Goal: Transaction & Acquisition: Purchase product/service

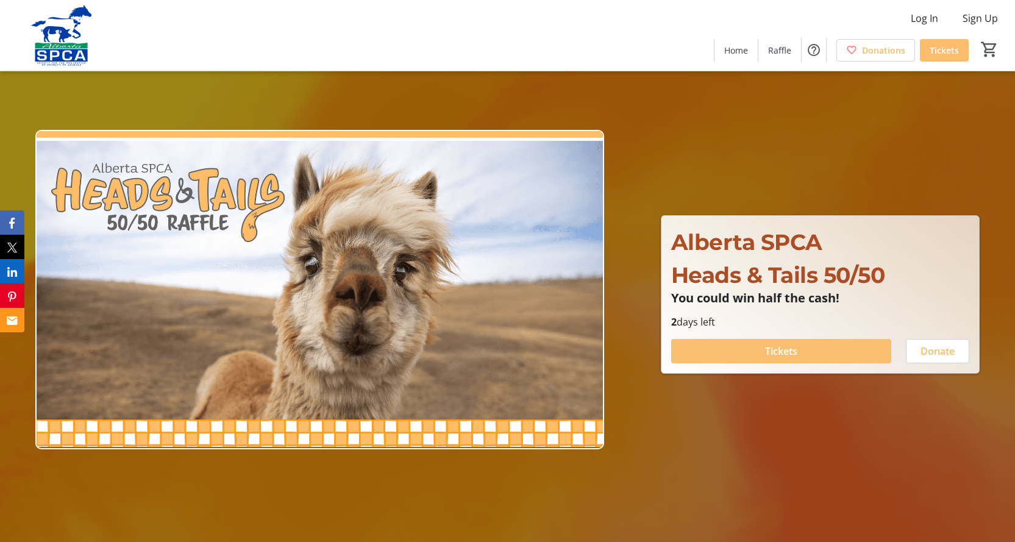
click at [785, 350] on span "Tickets" at bounding box center [781, 351] width 32 height 15
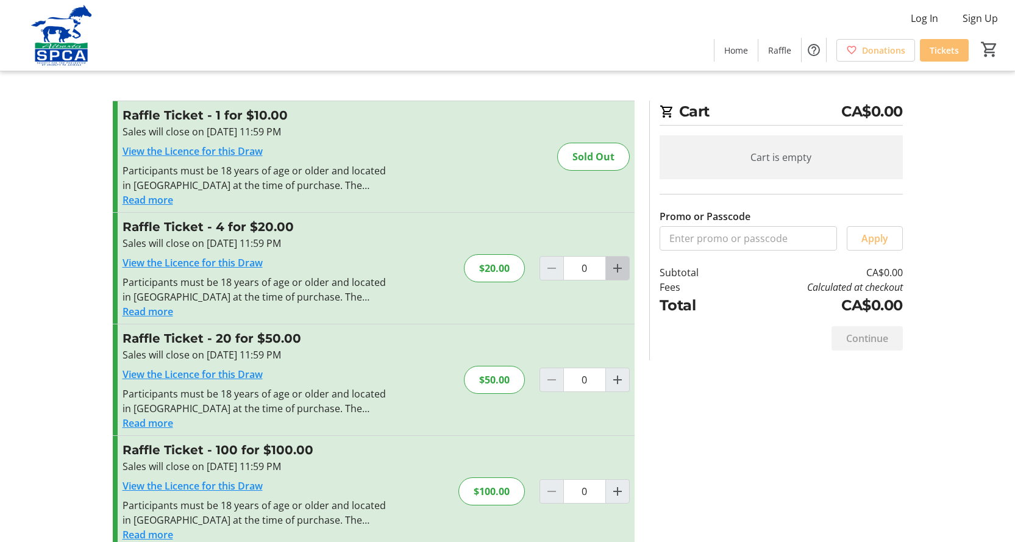
click at [614, 270] on mat-icon "Increment by one" at bounding box center [617, 268] width 15 height 15
type input "1"
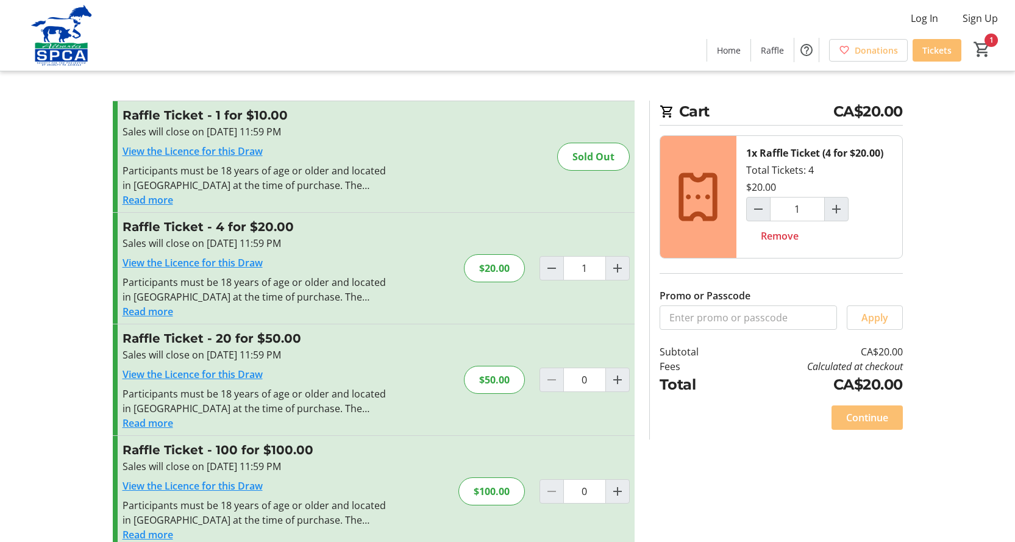
click at [861, 417] on span "Continue" at bounding box center [867, 417] width 42 height 15
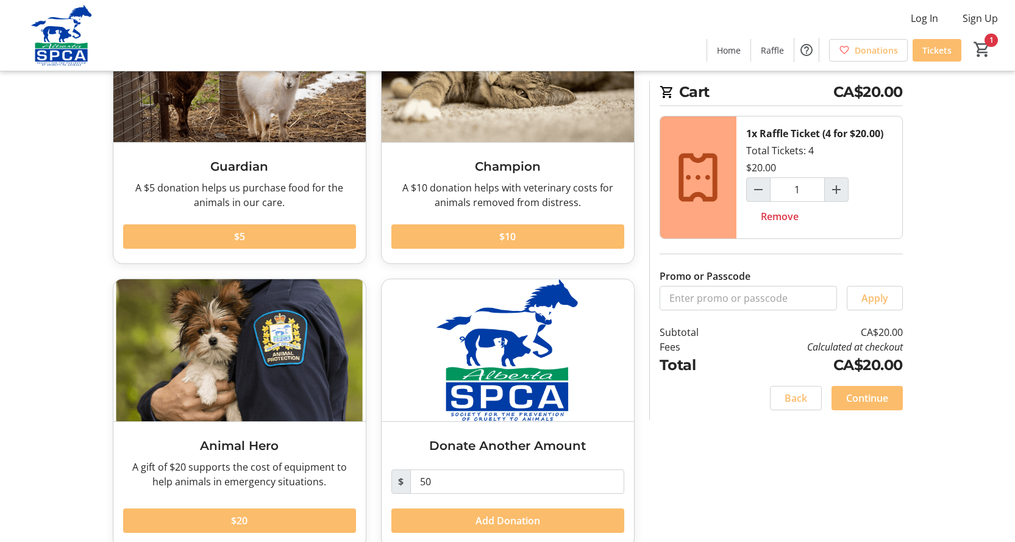
scroll to position [159, 0]
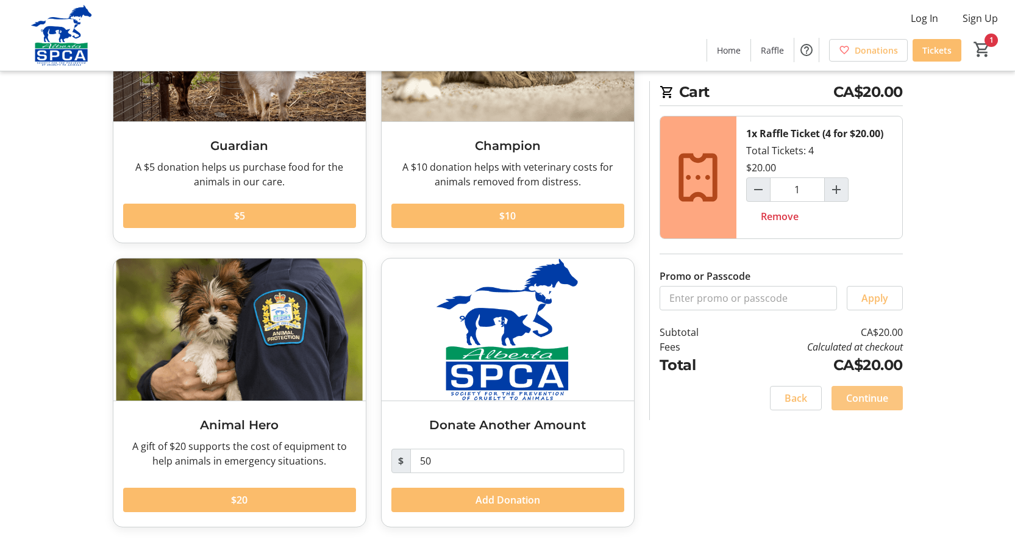
click at [863, 397] on span "Continue" at bounding box center [867, 398] width 42 height 15
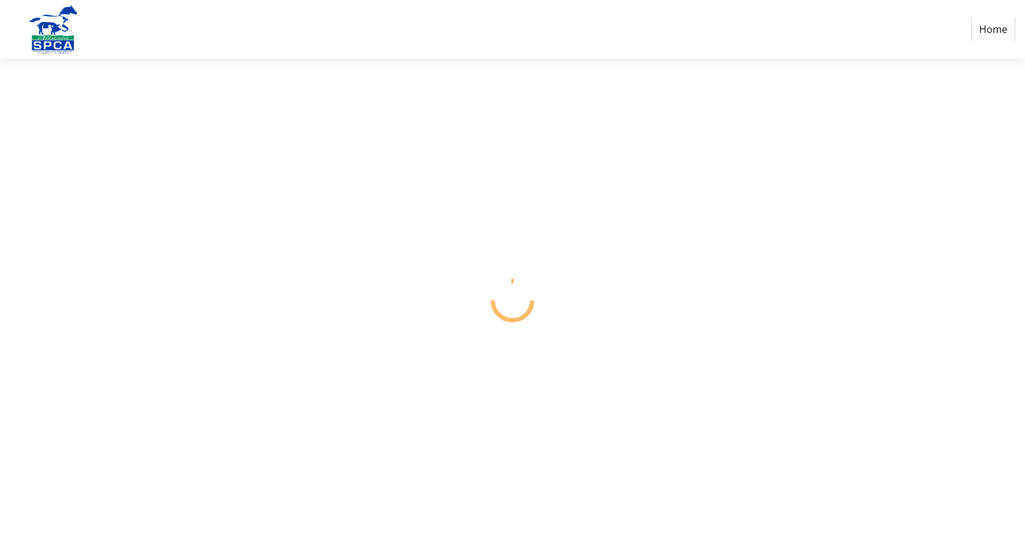
select select "CA"
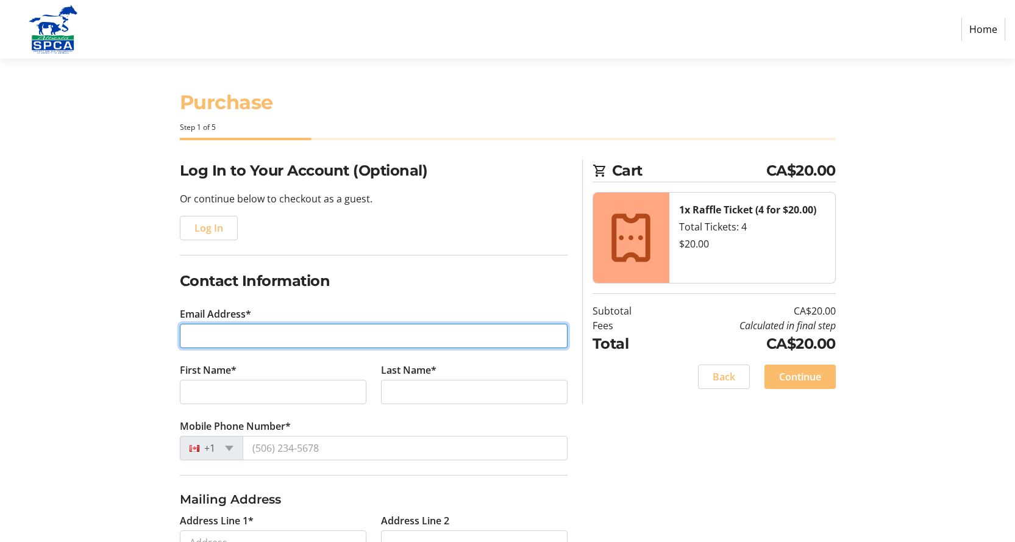
click at [253, 327] on input "Email Address*" at bounding box center [374, 336] width 388 height 24
type input "[EMAIL_ADDRESS][DOMAIN_NAME]"
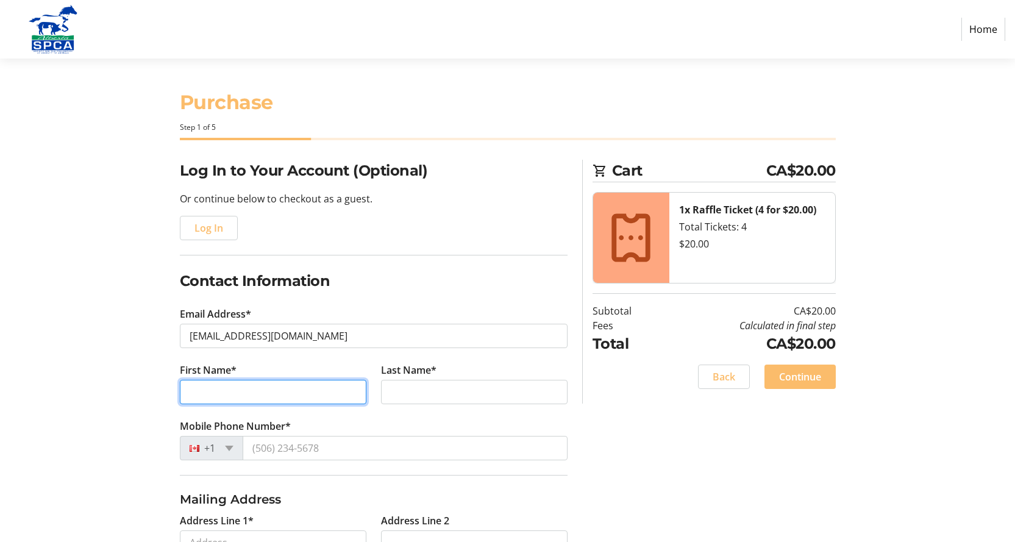
type input "[PERSON_NAME]"
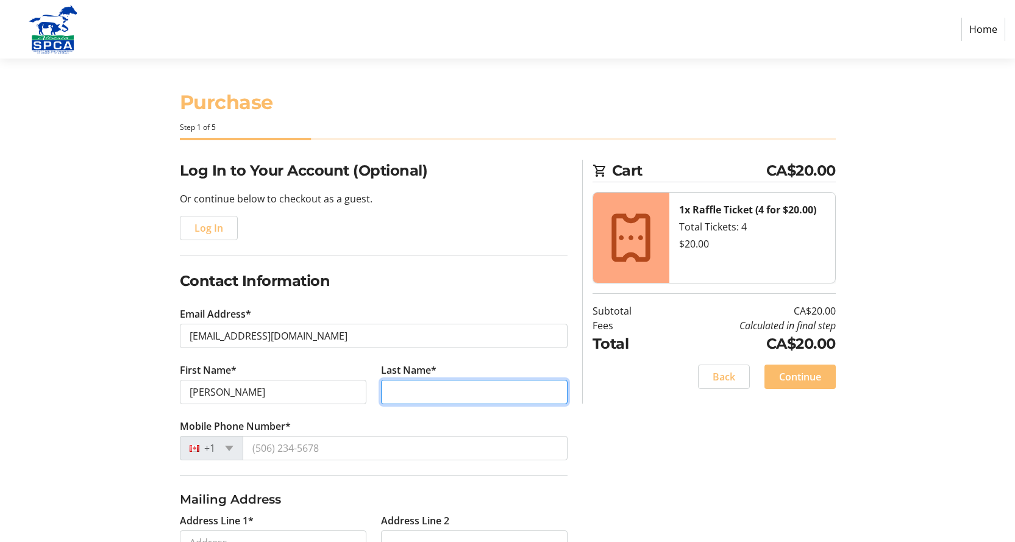
type input "[PERSON_NAME]"
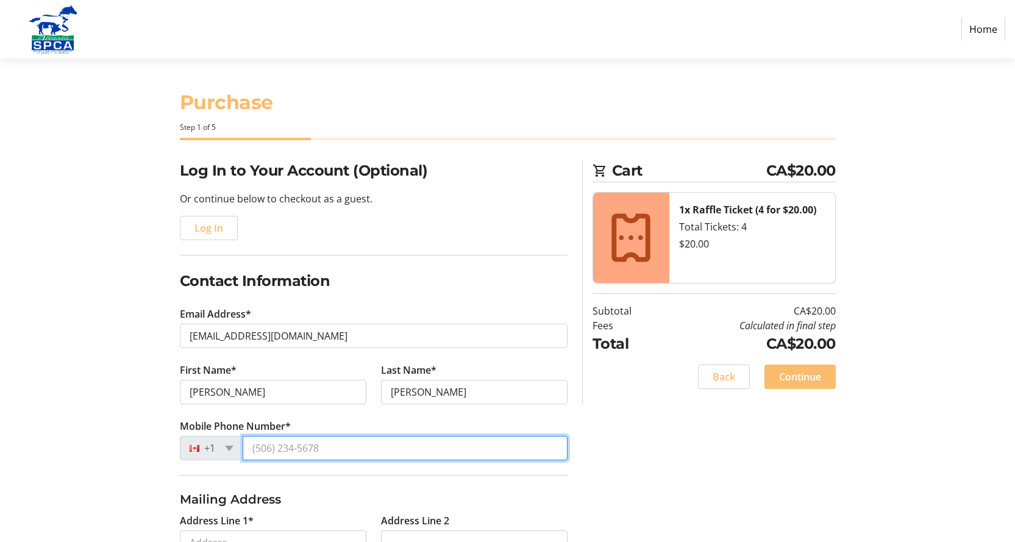
type input "[PHONE_NUMBER]"
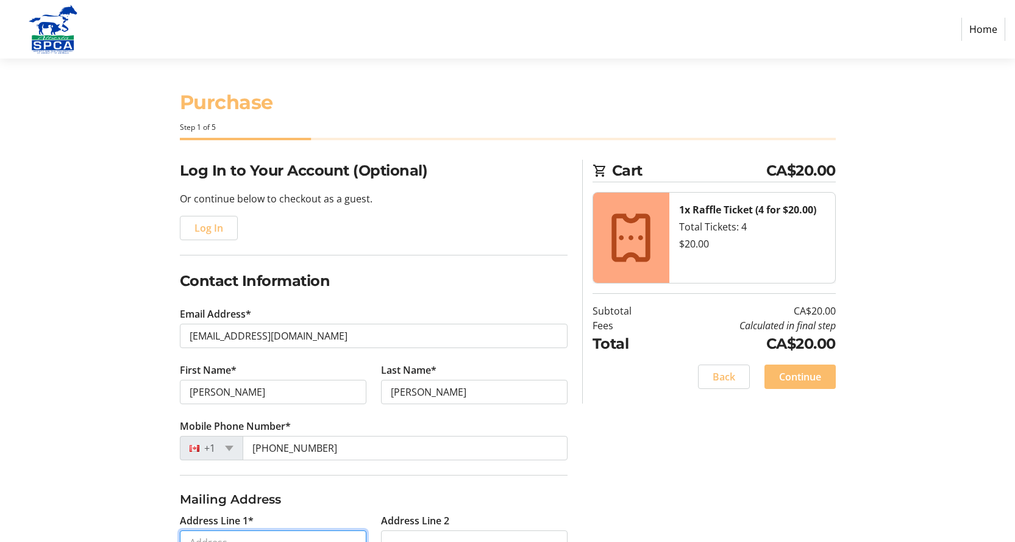
type input "[STREET_ADDRESS]"
type input "[GEOGRAPHIC_DATA]"
select select "AB"
type input "T2C 3Z1"
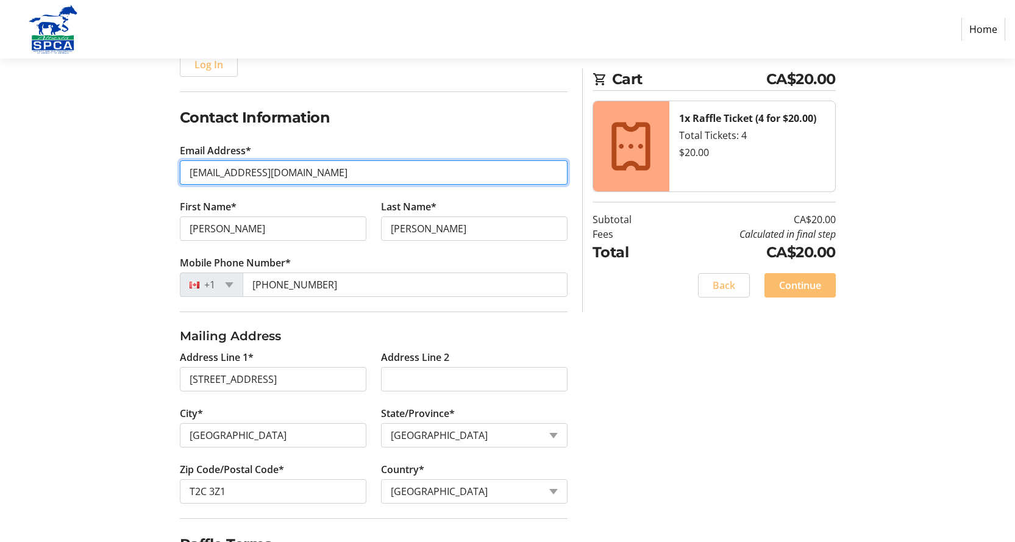
scroll to position [231, 0]
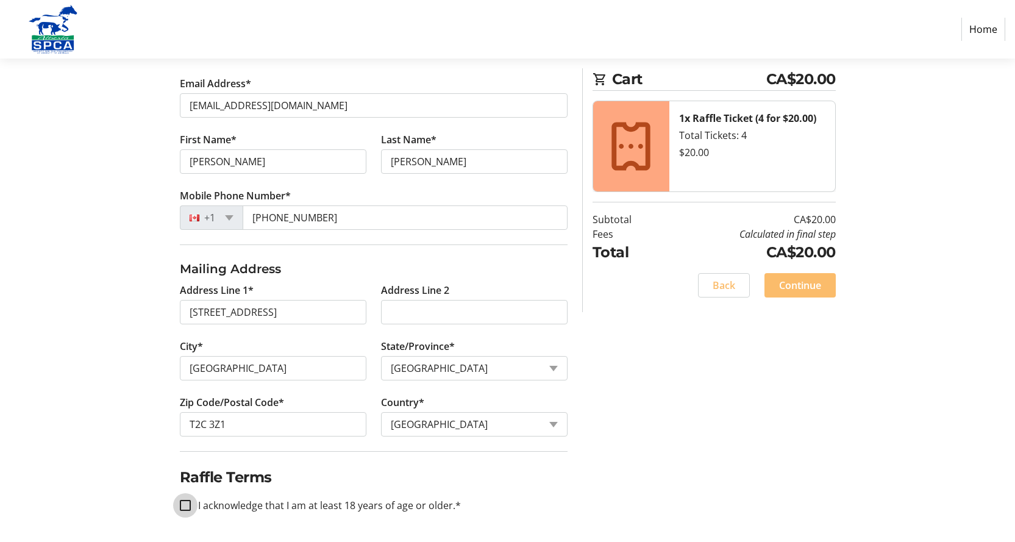
click at [185, 503] on input "I acknowledge that I am at least 18 years of age or older.*" at bounding box center [185, 505] width 11 height 11
checkbox input "true"
click at [803, 287] on span "Continue" at bounding box center [800, 285] width 42 height 15
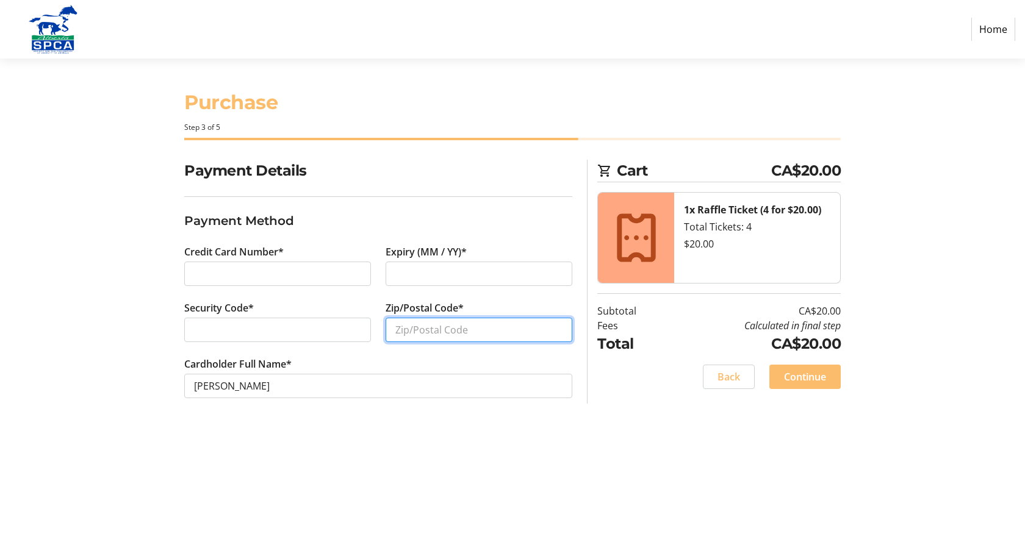
click at [436, 331] on input "Zip/Postal Code*" at bounding box center [478, 330] width 187 height 24
type input "T2C 3Z1"
drag, startPoint x: 584, startPoint y: 478, endPoint x: 677, endPoint y: 440, distance: 99.9
click at [593, 474] on div "Purchase Step 3 of 5 Cart CA$20.00 1x Raffle Ticket (4 for $20.00) Total Ticket…" at bounding box center [512, 301] width 805 height 484
click at [788, 374] on span "Continue" at bounding box center [805, 377] width 42 height 15
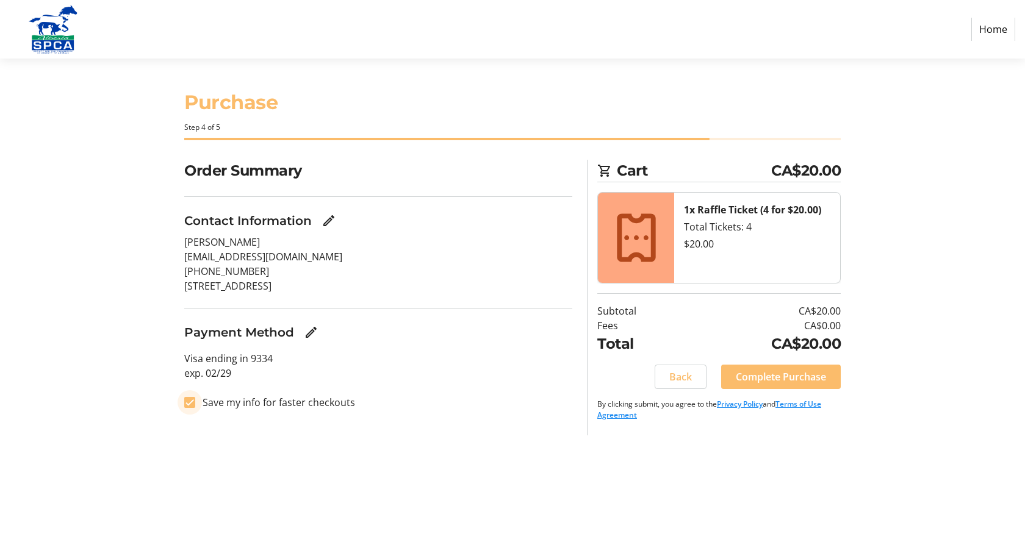
click at [188, 402] on input "Save my info for faster checkouts" at bounding box center [189, 402] width 11 height 11
checkbox input "false"
click at [781, 379] on span "Complete Purchase" at bounding box center [780, 377] width 90 height 15
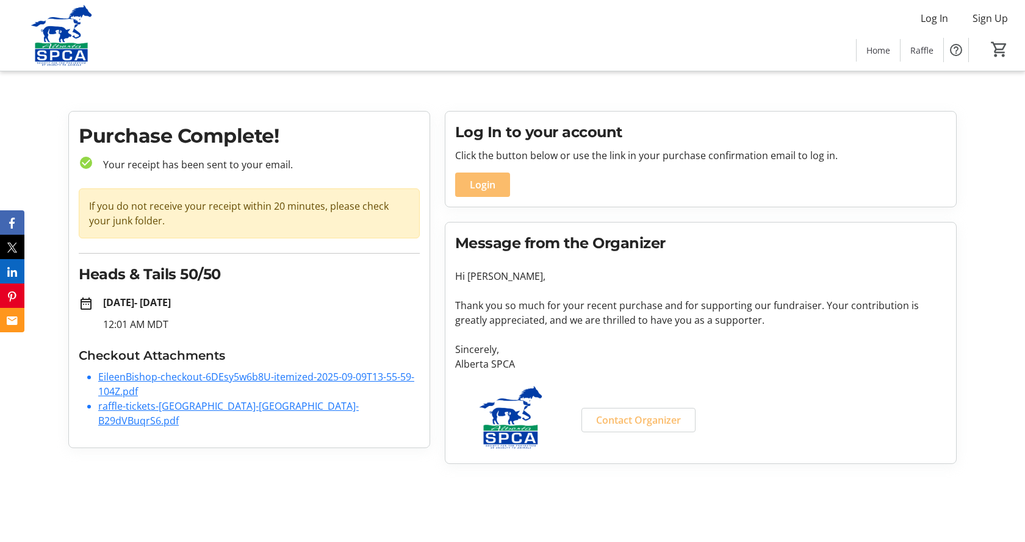
click at [165, 407] on link "raffle-tickets-[GEOGRAPHIC_DATA]-[GEOGRAPHIC_DATA]-B29dVBuqrS6.pdf" at bounding box center [228, 413] width 260 height 28
